Goal: Transaction & Acquisition: Purchase product/service

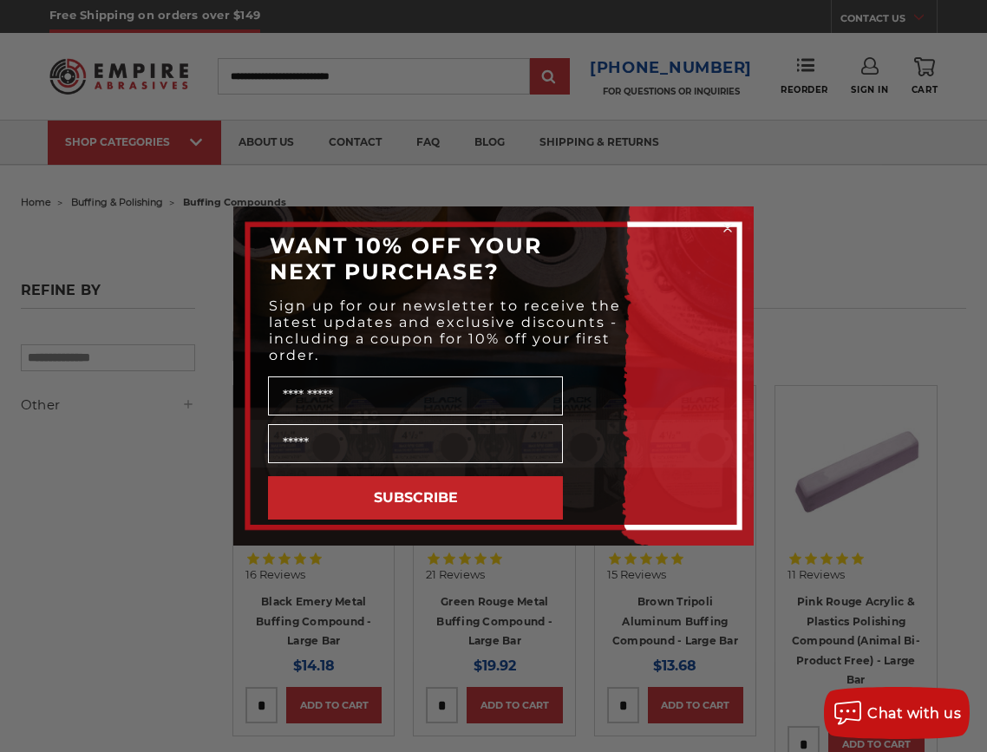
click at [712, 127] on div "Close dialog WANT 10% OFF YOUR NEXT PURCHASE? Sign up for our newsletter to rec…" at bounding box center [493, 376] width 987 height 752
click at [824, 330] on div "Close dialog WANT 10% OFF YOUR NEXT PURCHASE? Sign up for our newsletter to rec…" at bounding box center [493, 376] width 987 height 752
click at [156, 240] on div "Close dialog WANT 10% OFF YOUR NEXT PURCHASE? Sign up for our newsletter to rec…" at bounding box center [493, 376] width 987 height 752
click at [219, 528] on div "Close dialog WANT 10% OFF YOUR NEXT PURCHASE? Sign up for our newsletter to rec…" at bounding box center [493, 376] width 555 height 339
click at [727, 227] on icon "Close dialog" at bounding box center [728, 228] width 7 height 7
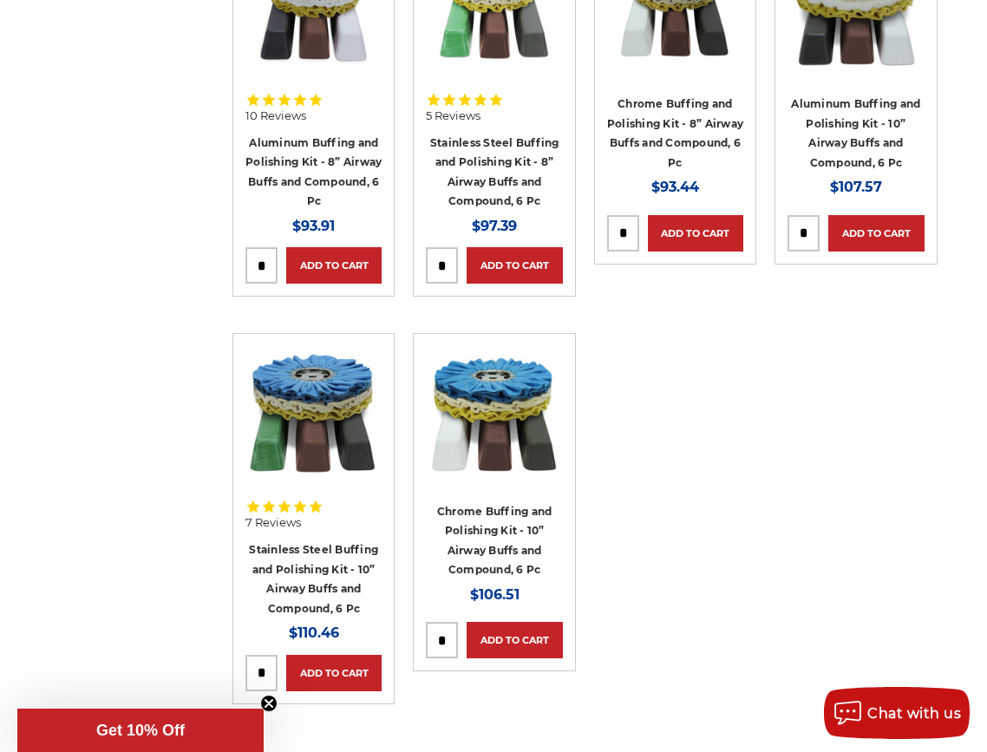
scroll to position [781, 0]
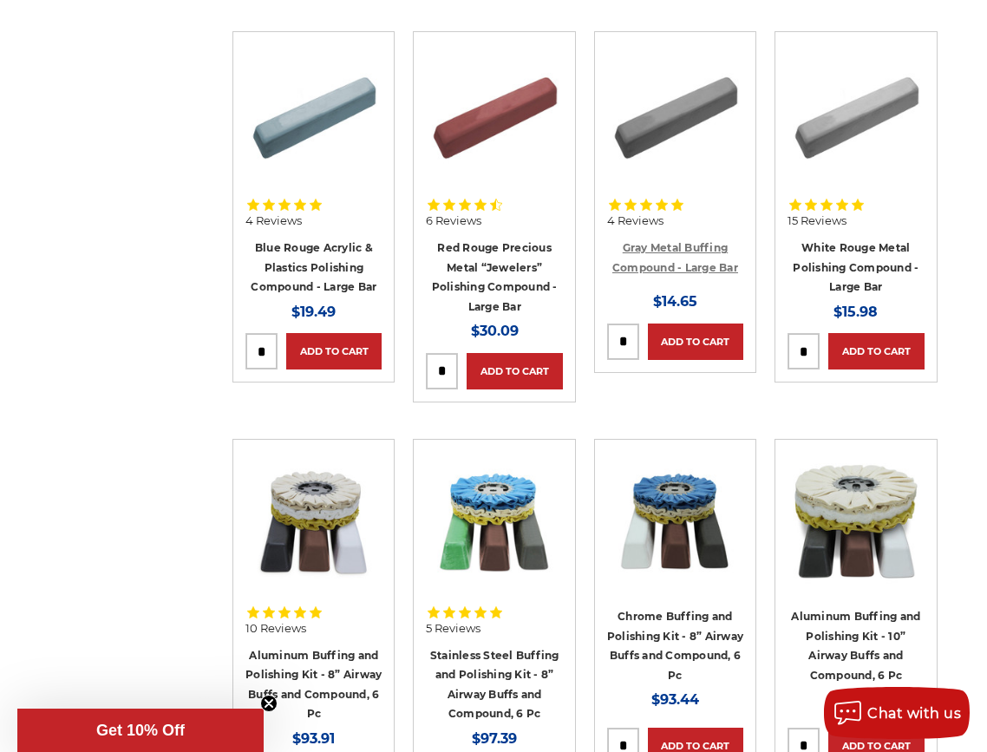
click at [677, 250] on link "Gray Metal Buffing Compound - Large Bar" at bounding box center [676, 257] width 126 height 33
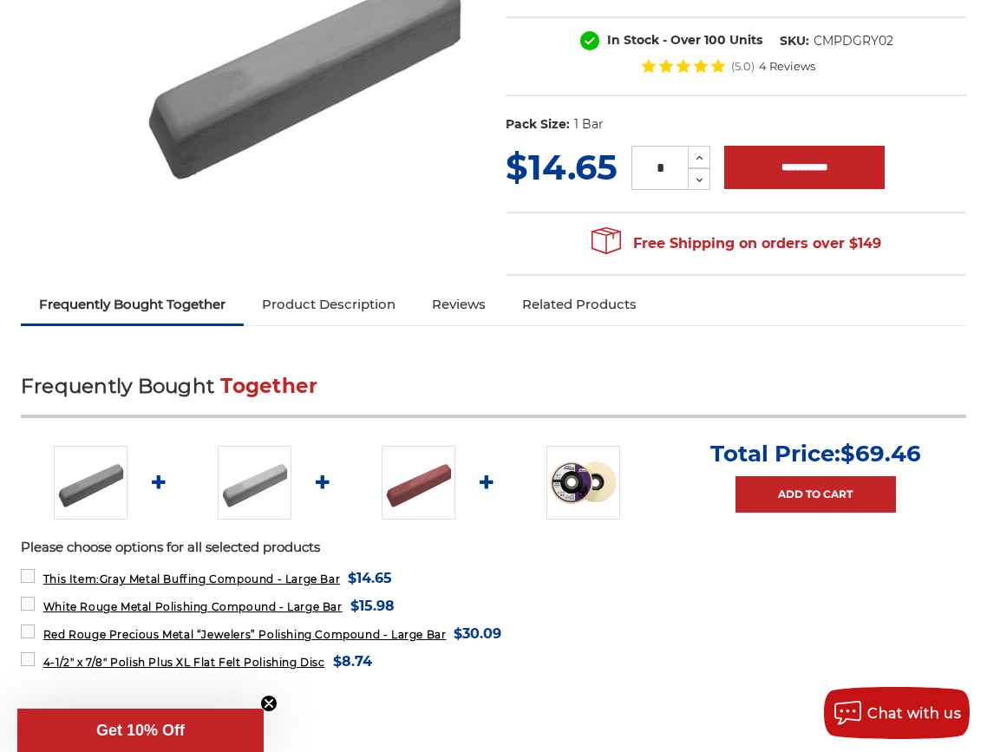
scroll to position [347, 0]
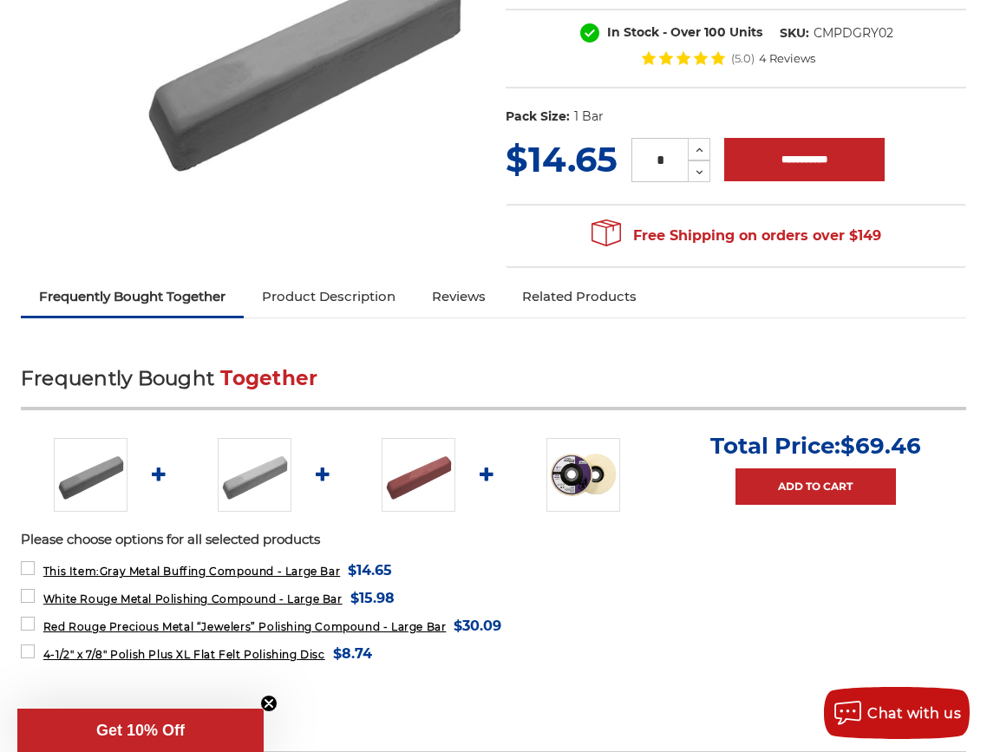
click at [340, 276] on div "Gray Metal Buffing Compound - Large Bar Brand: Empire Abrasives In Stock - Over…" at bounding box center [494, 73] width 970 height 410
click at [334, 304] on link "Product Description" at bounding box center [329, 297] width 170 height 38
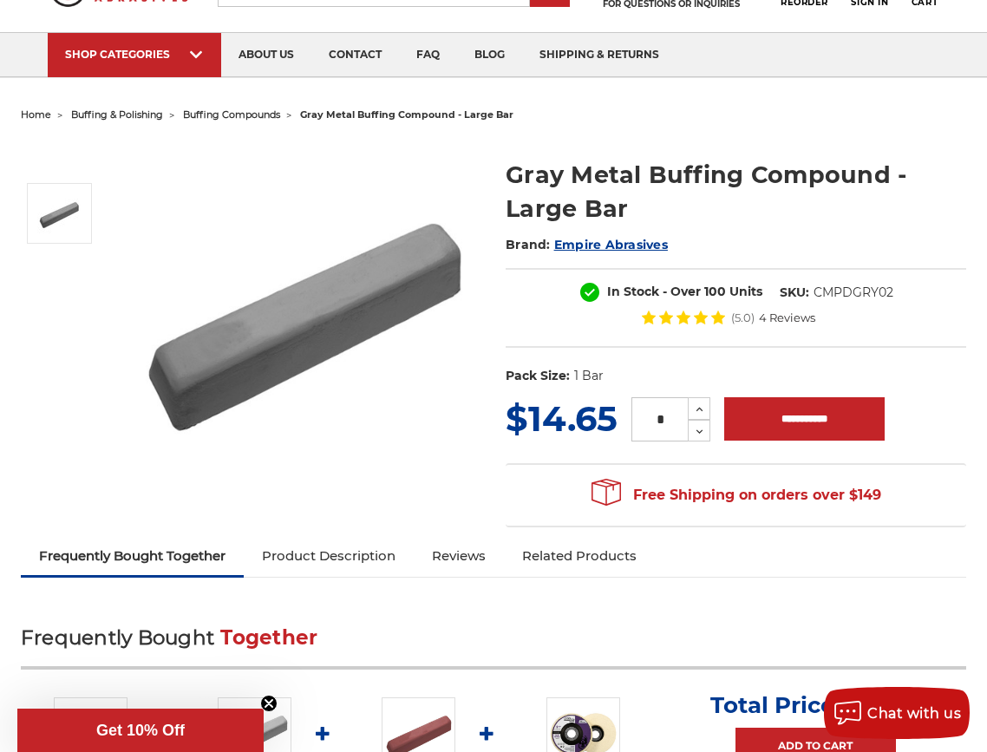
scroll to position [87, 0]
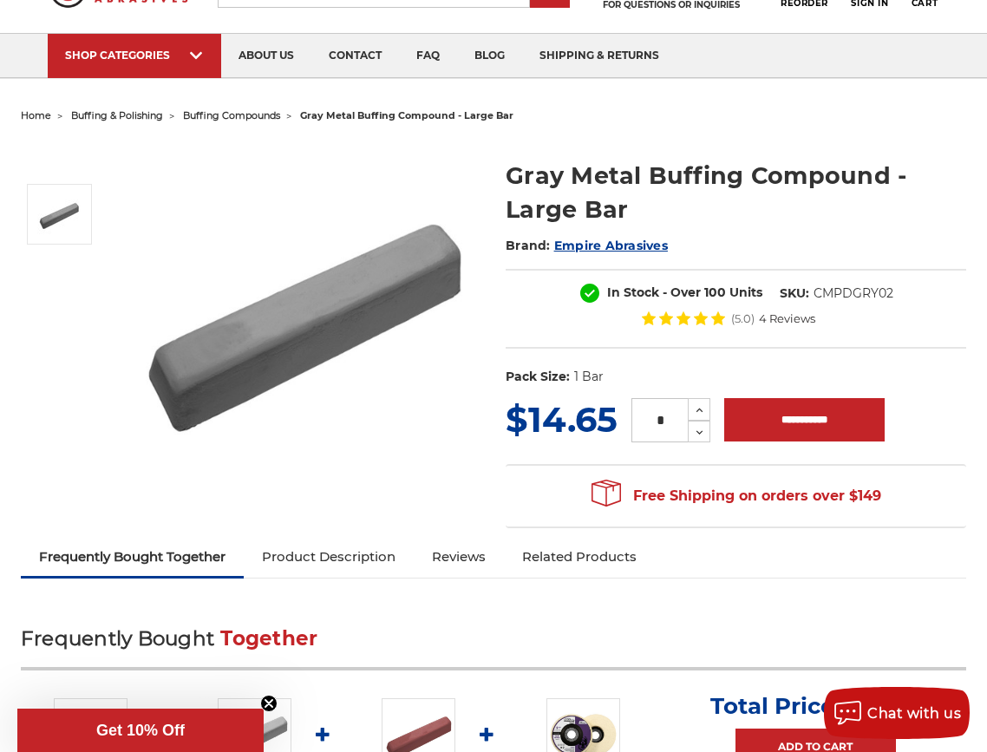
click at [333, 469] on img at bounding box center [302, 314] width 347 height 347
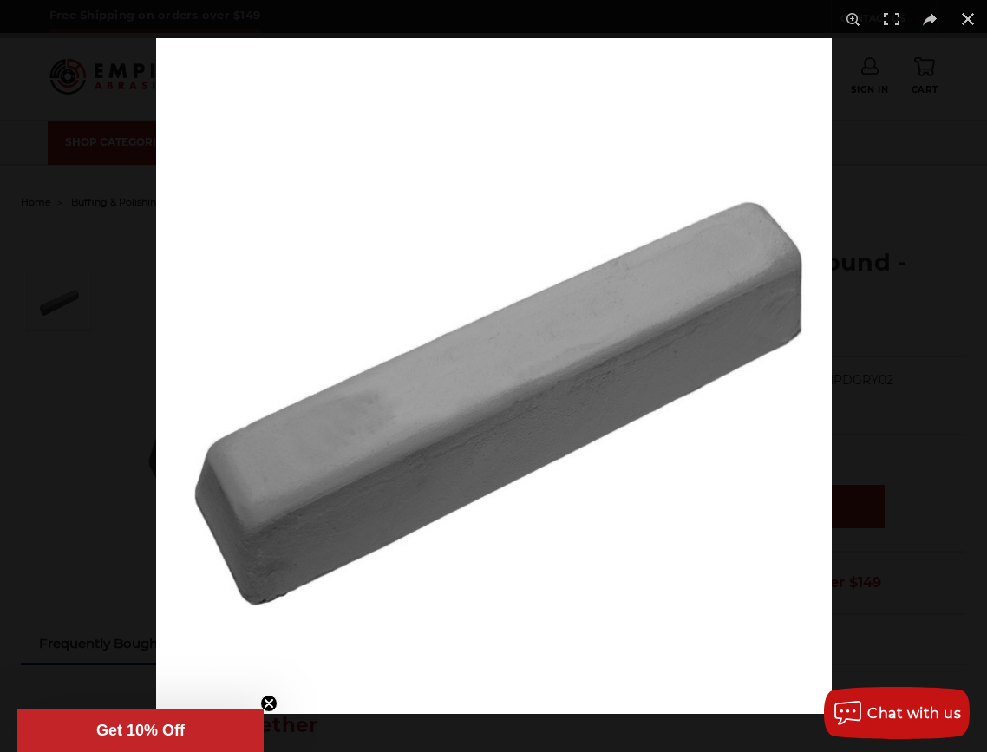
click at [96, 264] on div at bounding box center [493, 376] width 987 height 752
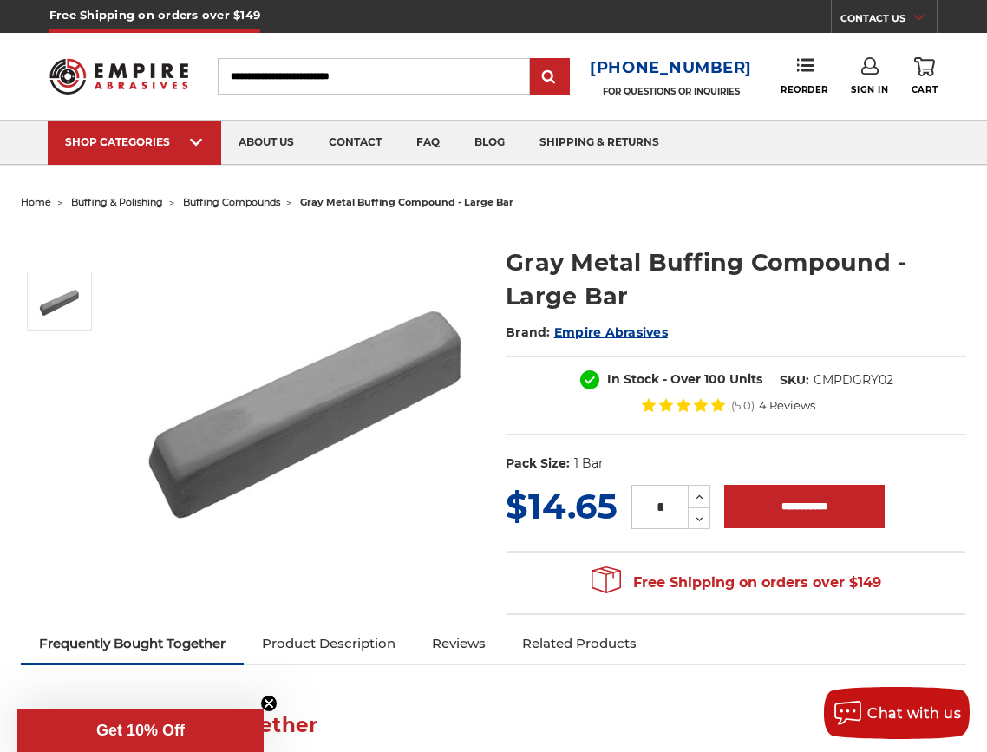
click at [136, 75] on img at bounding box center [118, 76] width 139 height 55
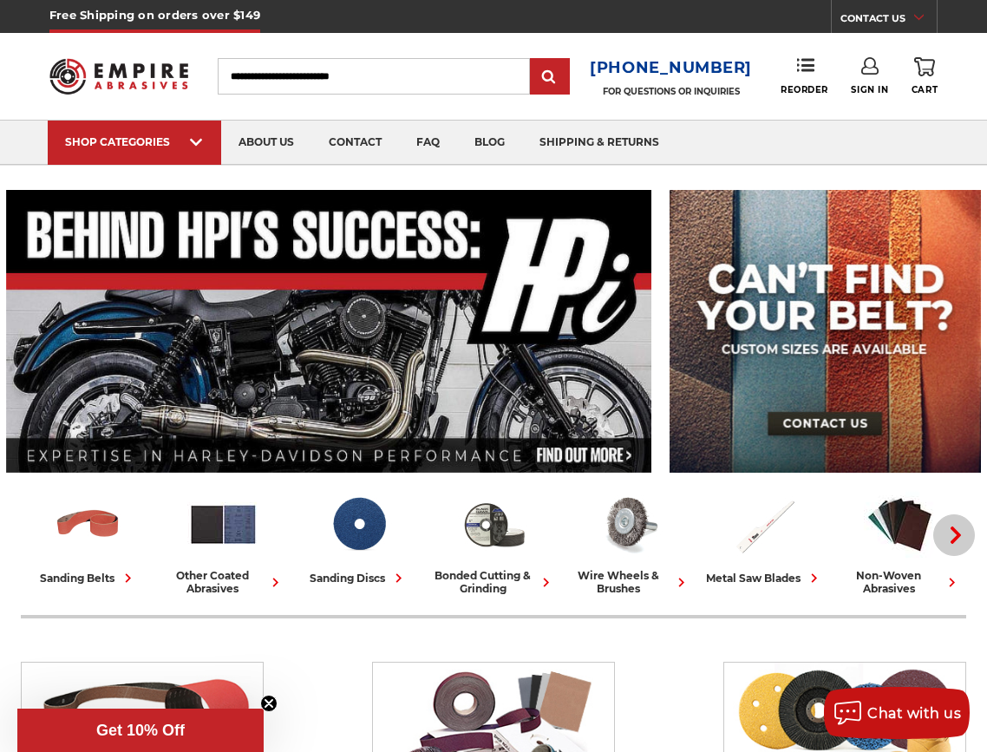
click at [966, 543] on button "Next" at bounding box center [955, 536] width 42 height 42
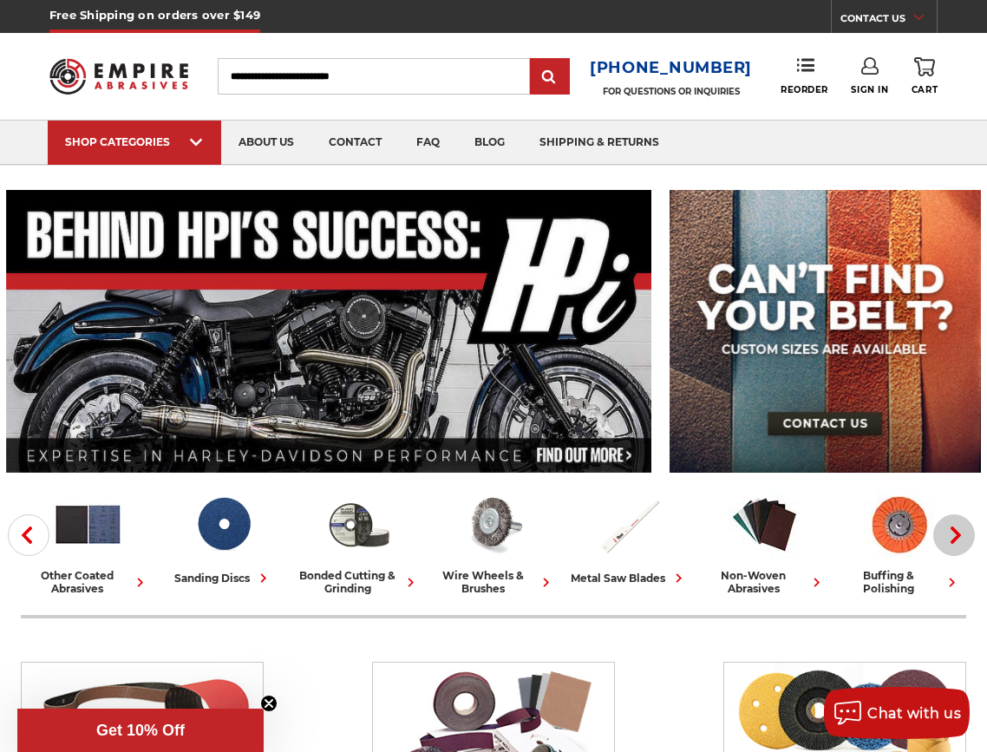
click at [966, 543] on button "Next" at bounding box center [955, 536] width 42 height 42
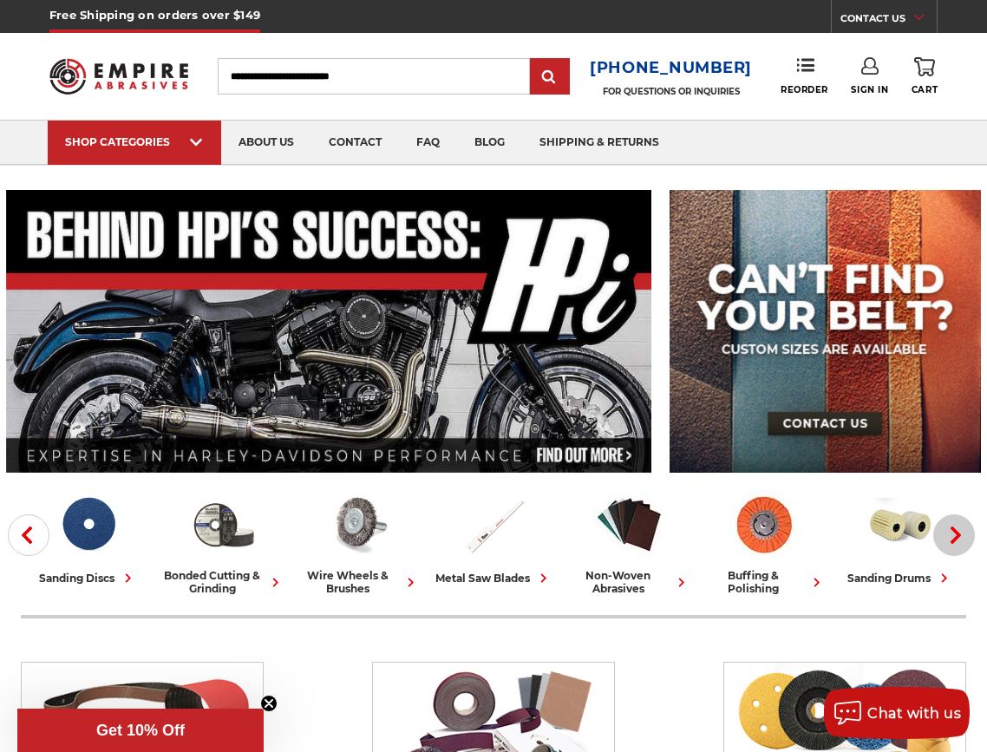
click at [966, 543] on button "Next" at bounding box center [955, 536] width 42 height 42
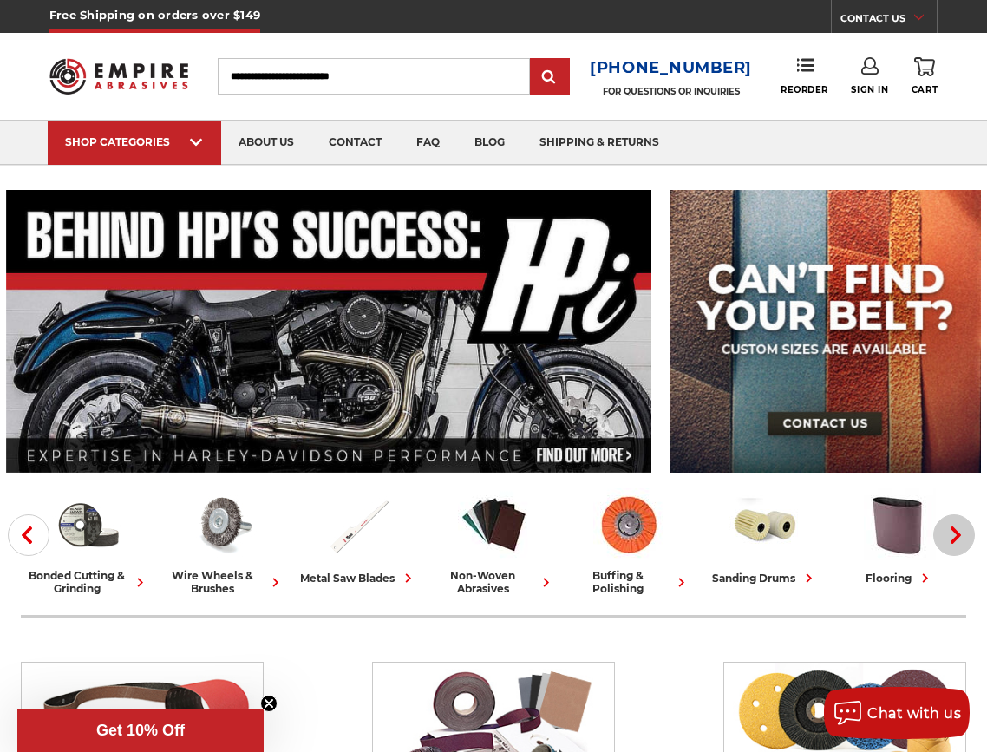
click at [966, 543] on button "Next" at bounding box center [955, 536] width 42 height 42
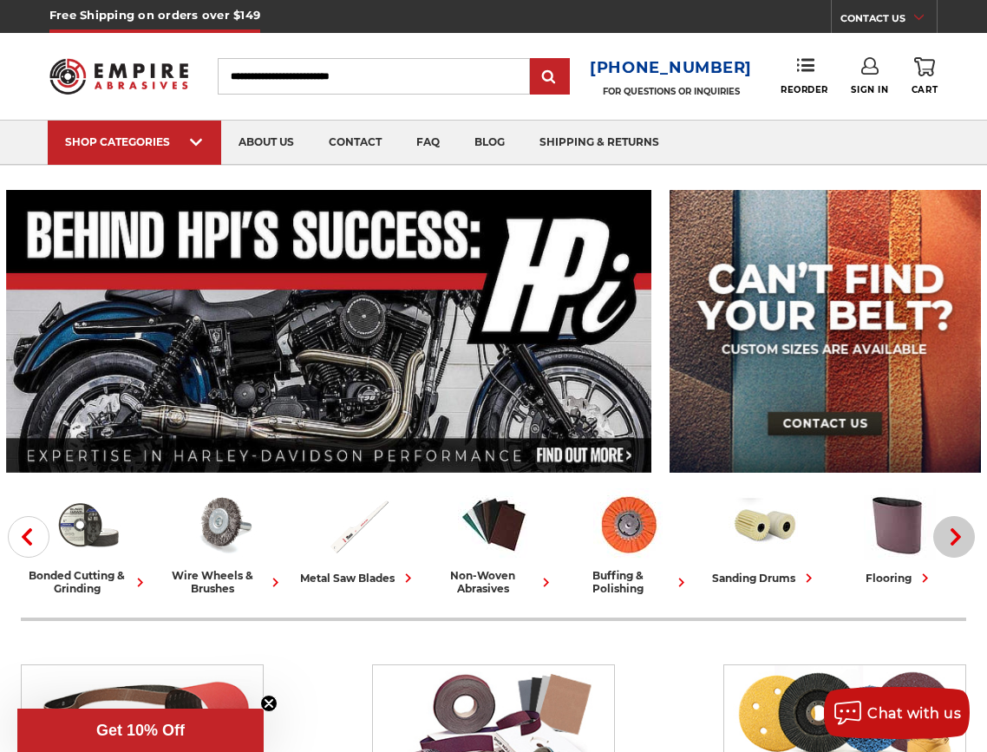
click at [966, 543] on button "Next" at bounding box center [955, 537] width 42 height 42
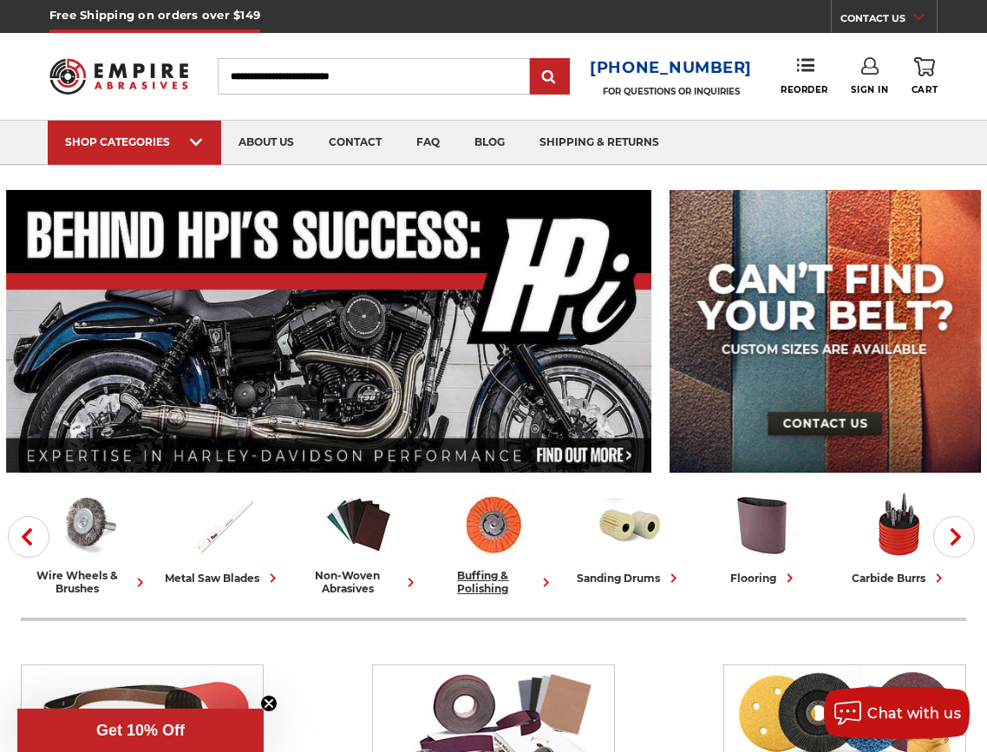
click at [494, 577] on div "buffing & polishing" at bounding box center [494, 582] width 121 height 26
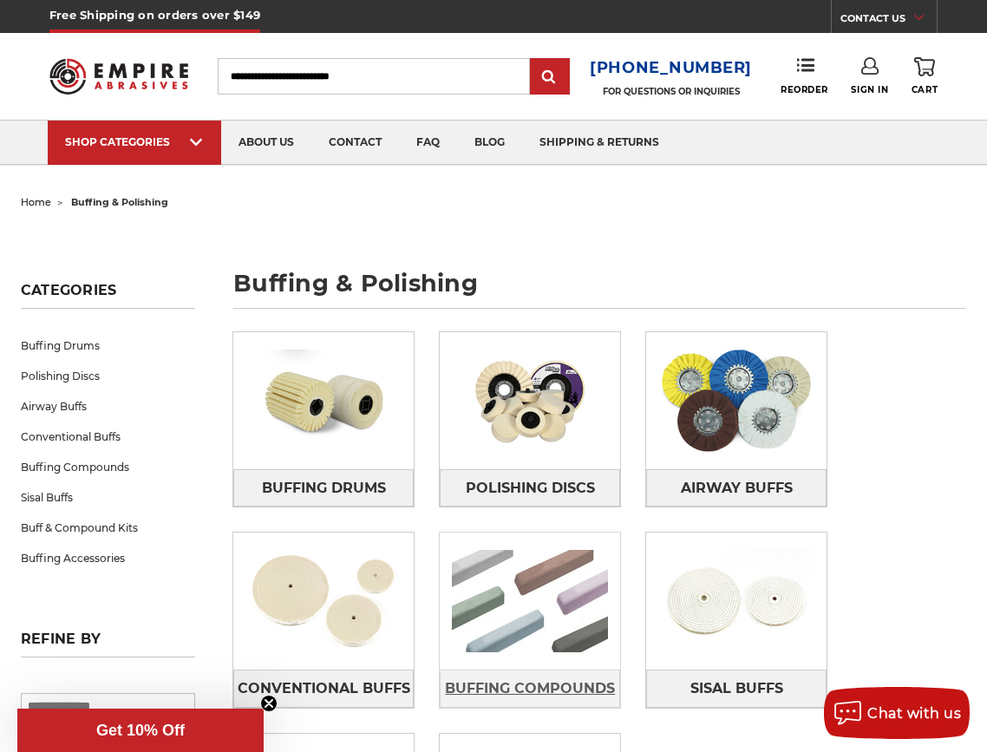
click at [522, 686] on span "Buffing Compounds" at bounding box center [530, 689] width 170 height 30
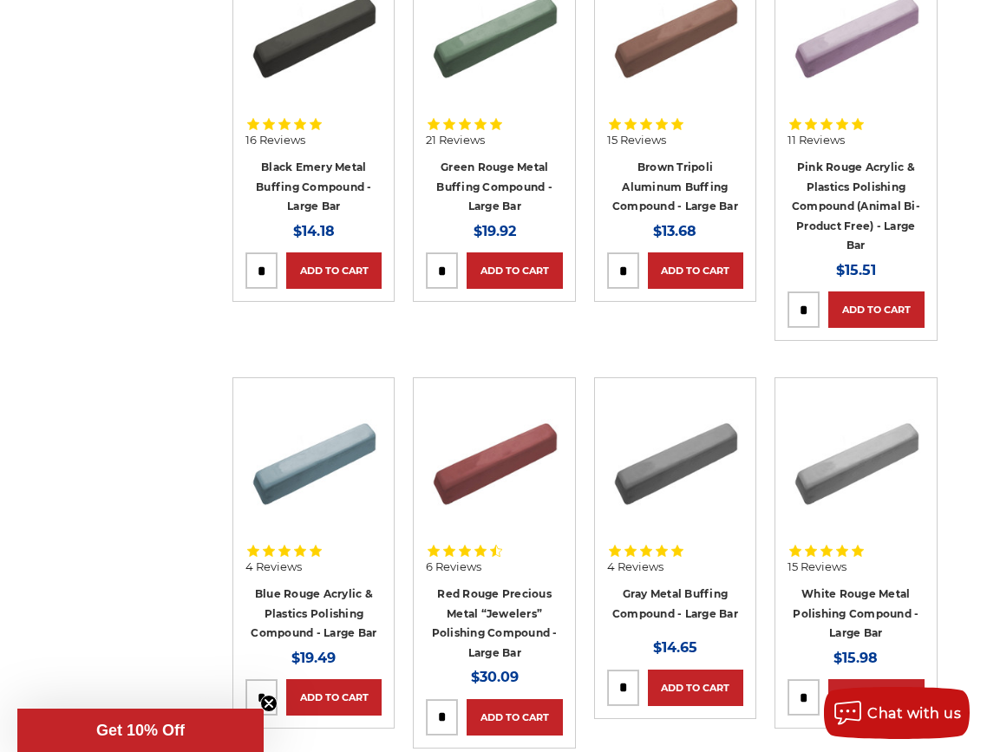
scroll to position [434, 0]
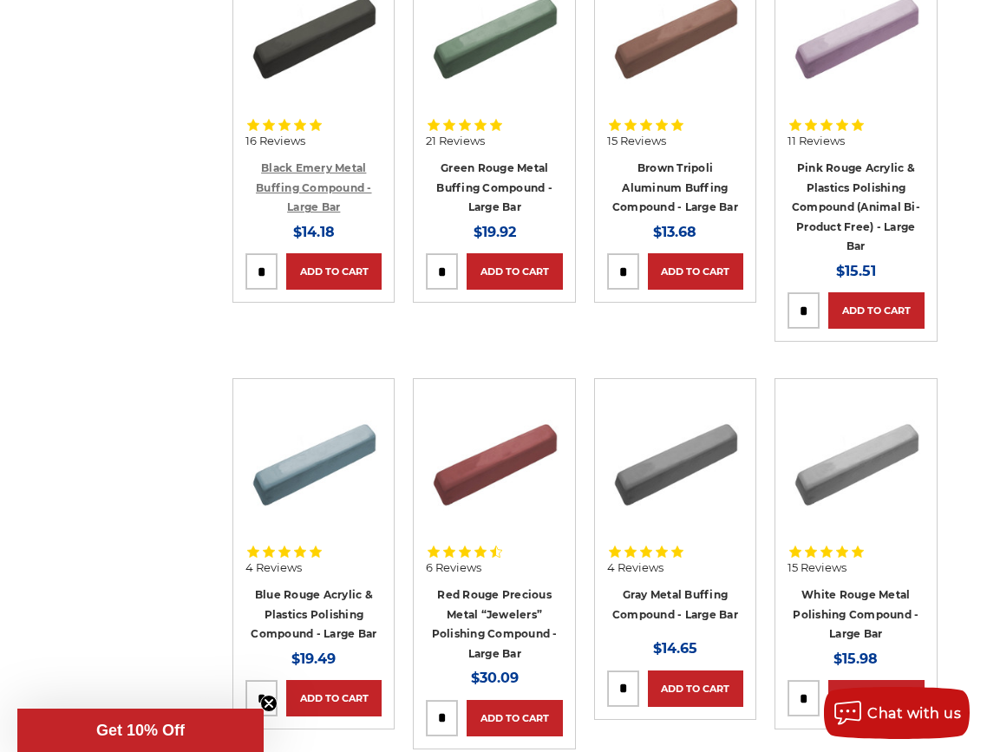
click at [333, 167] on link "Black Emery Metal Buffing Compound - Large Bar" at bounding box center [314, 187] width 116 height 52
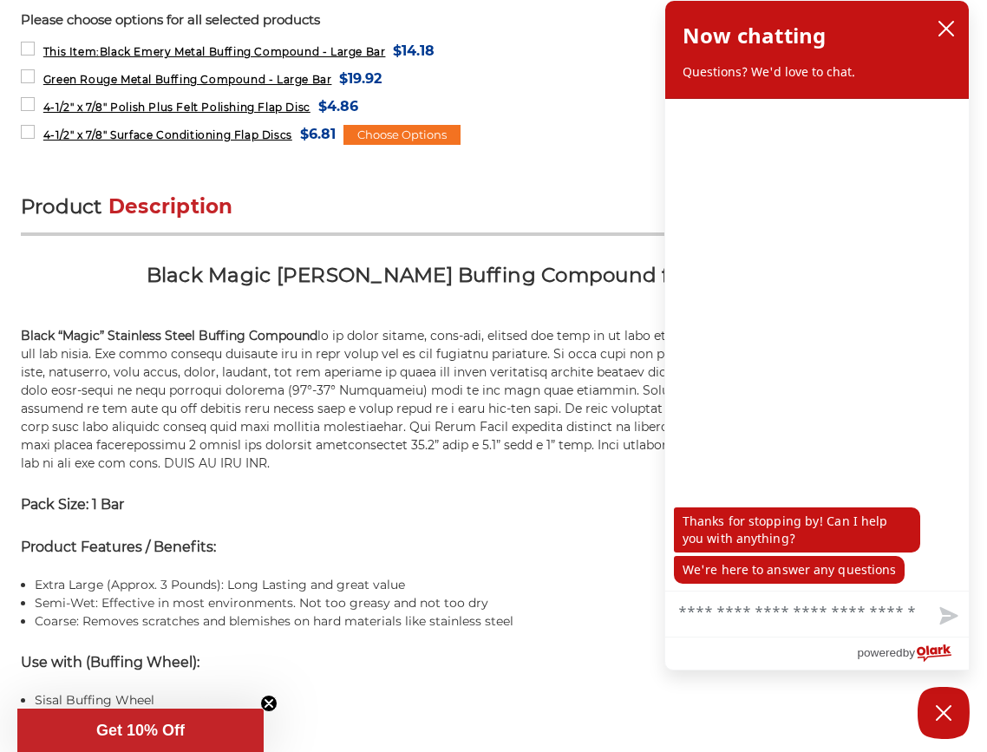
scroll to position [868, 0]
